Goal: Obtain resource: Download file/media

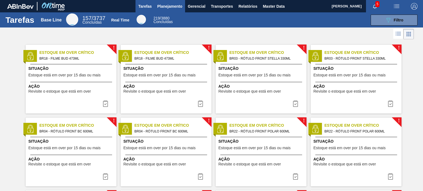
click at [162, 9] on span "Planejamento" at bounding box center [169, 6] width 25 height 7
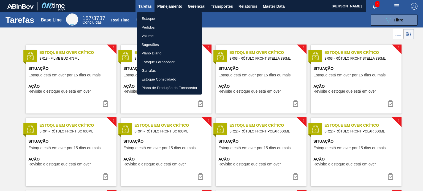
click at [153, 18] on li "Estoque" at bounding box center [169, 18] width 65 height 9
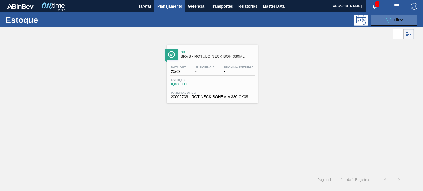
click at [389, 16] on button "089F7B8B-B2A5-4AFE-B5C0-19BA573D28AC Filtro" at bounding box center [394, 20] width 47 height 11
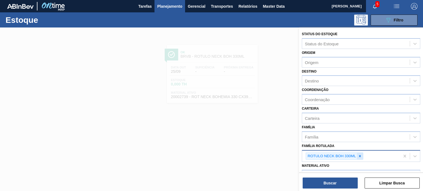
click at [359, 156] on icon at bounding box center [360, 156] width 2 height 2
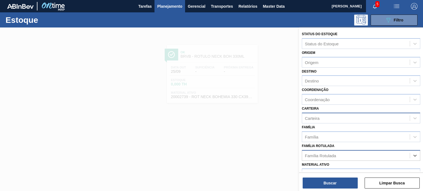
scroll to position [28, 0]
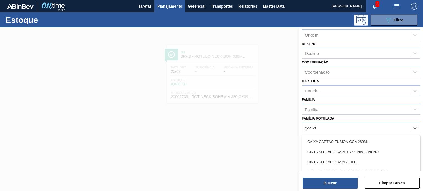
type Rotulada "gca 200"
click at [363, 153] on div "RÓTULO PLÁSTICO GCA 200ML H" at bounding box center [361, 152] width 118 height 10
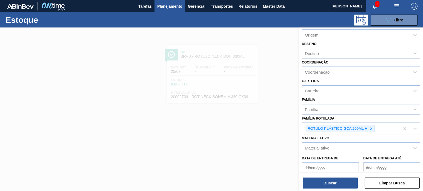
click at [349, 177] on div "Buscar Limpar Busca" at bounding box center [361, 180] width 124 height 15
click at [346, 183] on button "Buscar" at bounding box center [330, 183] width 55 height 11
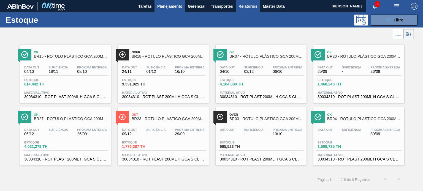
click at [257, 6] on span "Relatórios" at bounding box center [247, 6] width 19 height 7
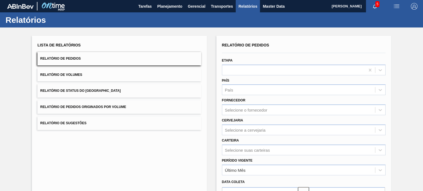
click at [104, 88] on button "Relatório de Status do Estoque" at bounding box center [119, 90] width 164 height 13
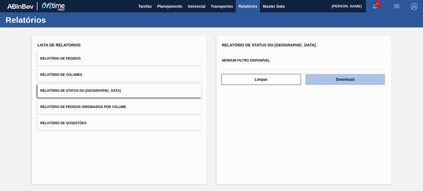
click at [338, 80] on button "Download" at bounding box center [345, 79] width 80 height 11
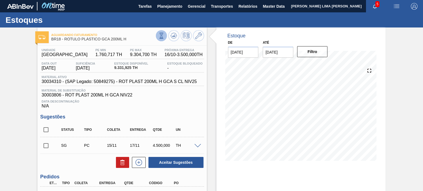
click at [161, 36] on icon at bounding box center [161, 36] width 6 height 6
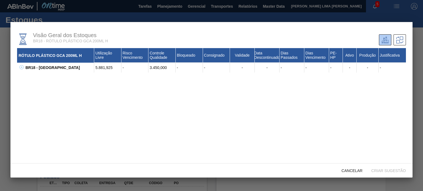
click at [21, 67] on icon at bounding box center [21, 67] width 0 height 2
click at [29, 80] on button at bounding box center [28, 78] width 6 height 6
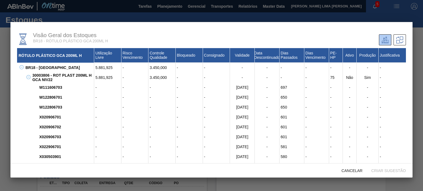
click at [27, 77] on icon at bounding box center [28, 77] width 4 height 4
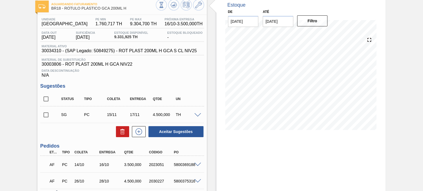
scroll to position [74, 0]
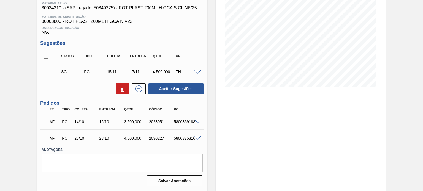
click at [196, 120] on span at bounding box center [197, 122] width 7 height 4
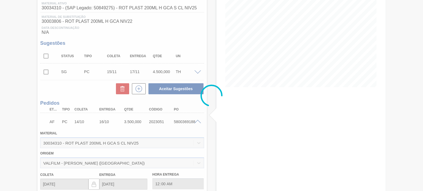
click at [196, 120] on div at bounding box center [211, 95] width 423 height 191
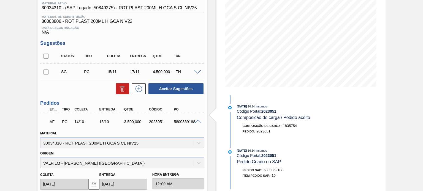
click at [196, 121] on span at bounding box center [197, 122] width 7 height 4
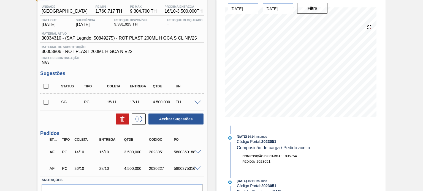
scroll to position [0, 0]
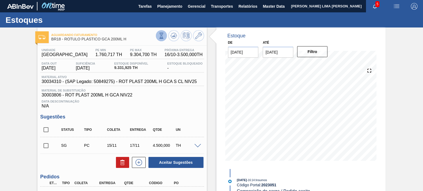
click at [157, 36] on button at bounding box center [161, 35] width 11 height 11
click at [207, 121] on div "Estoque De [DATE] Até [DATE] Filtro [DATE] 16:14 : Insumos Código Portal: 20230…" at bounding box center [296, 147] width 179 height 238
